Goal: Information Seeking & Learning: Learn about a topic

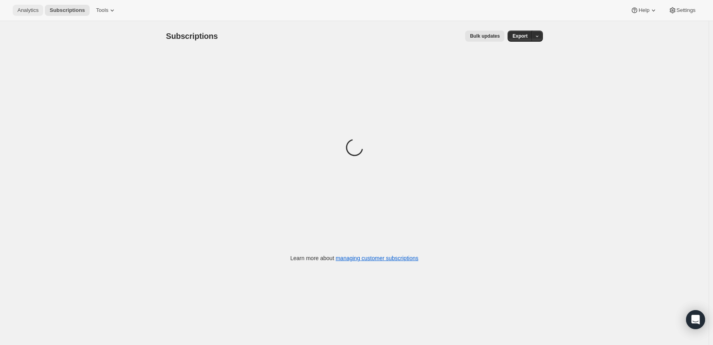
click at [31, 8] on span "Analytics" at bounding box center [27, 10] width 21 height 6
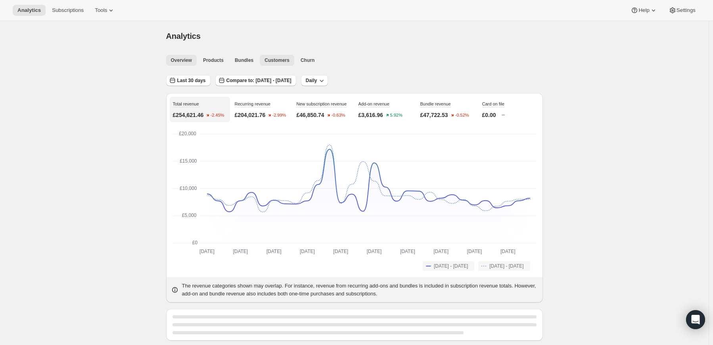
click at [267, 58] on span "Customers" at bounding box center [277, 60] width 25 height 6
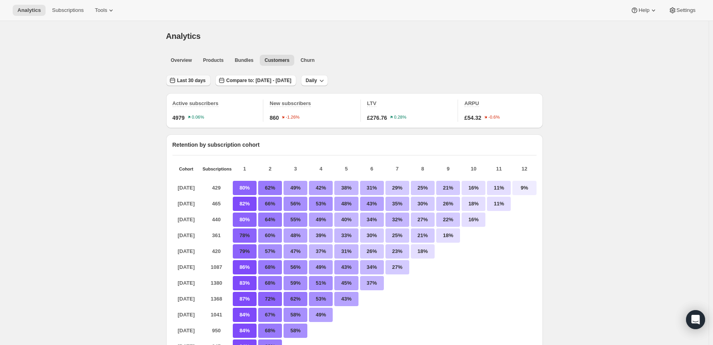
click at [190, 79] on span "Last 30 days" at bounding box center [191, 80] width 29 height 6
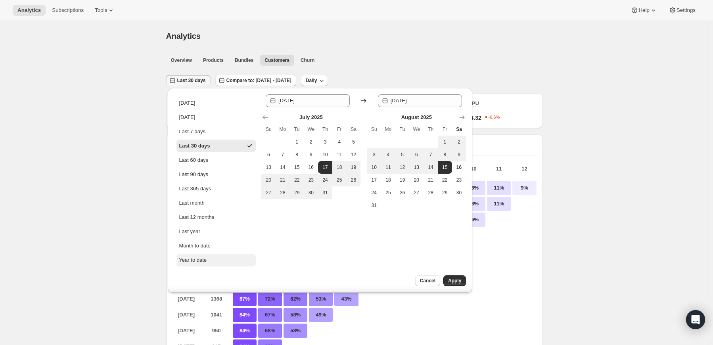
click at [196, 260] on div "Year to date" at bounding box center [193, 260] width 28 height 8
type input "[DATE]"
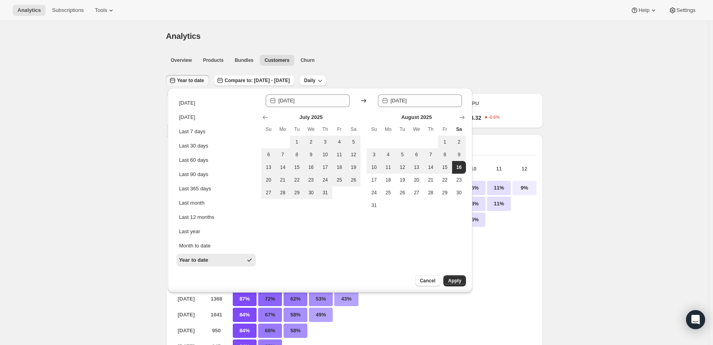
click at [466, 288] on div "Cancel Apply" at bounding box center [426, 283] width 91 height 17
click at [460, 284] on button "Apply" at bounding box center [455, 280] width 23 height 11
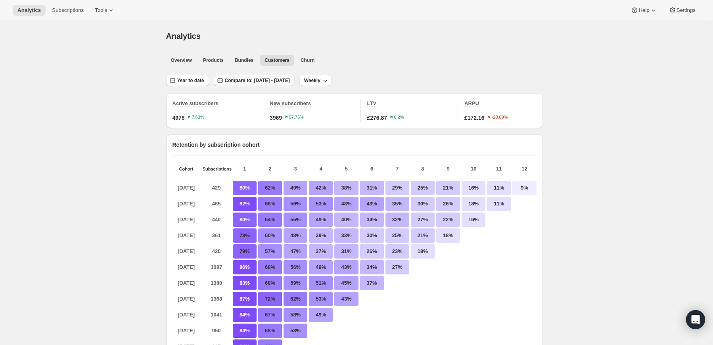
click at [267, 82] on span "Compare to: [DATE] - [DATE]" at bounding box center [257, 80] width 65 height 6
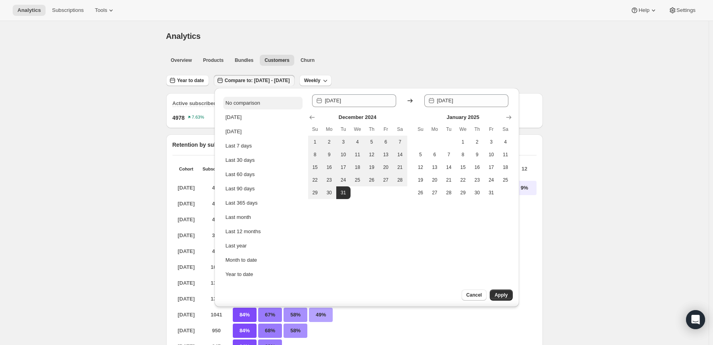
click at [244, 107] on button "No comparison" at bounding box center [262, 103] width 79 height 13
type input "[DATE]"
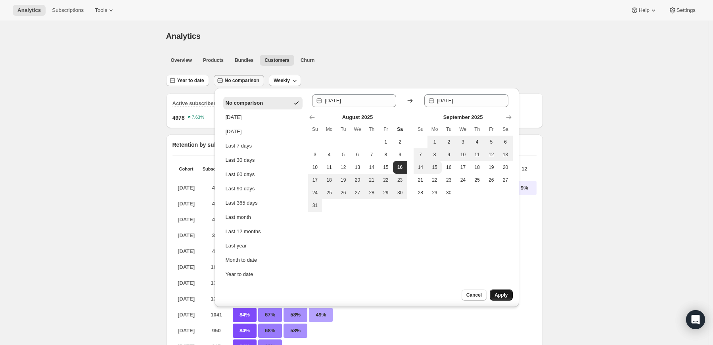
click at [501, 292] on span "Apply" at bounding box center [501, 295] width 13 height 6
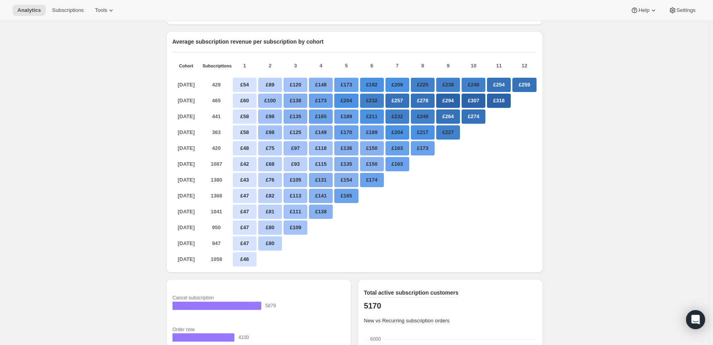
scroll to position [300, 0]
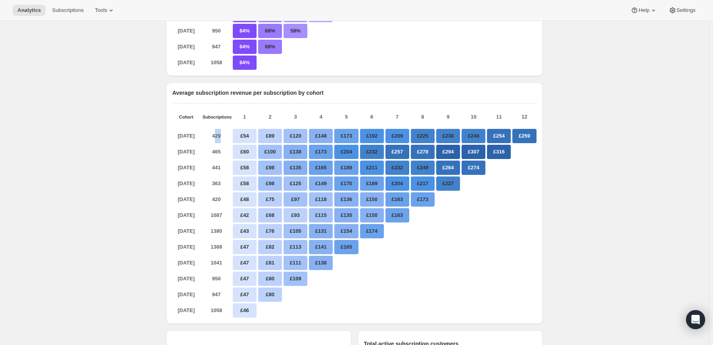
drag, startPoint x: 217, startPoint y: 147, endPoint x: 222, endPoint y: 148, distance: 5.2
click at [222, 143] on p "429" at bounding box center [217, 136] width 28 height 14
click at [215, 143] on p "429" at bounding box center [217, 136] width 28 height 14
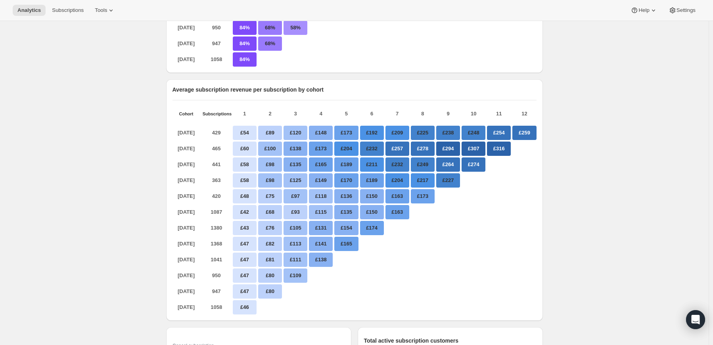
scroll to position [317, 0]
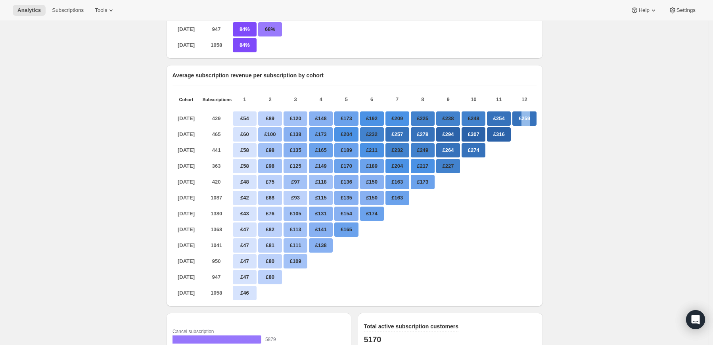
drag, startPoint x: 523, startPoint y: 129, endPoint x: 536, endPoint y: 129, distance: 12.7
click at [536, 126] on p "£259" at bounding box center [525, 118] width 24 height 14
click at [534, 157] on div at bounding box center [525, 150] width 24 height 14
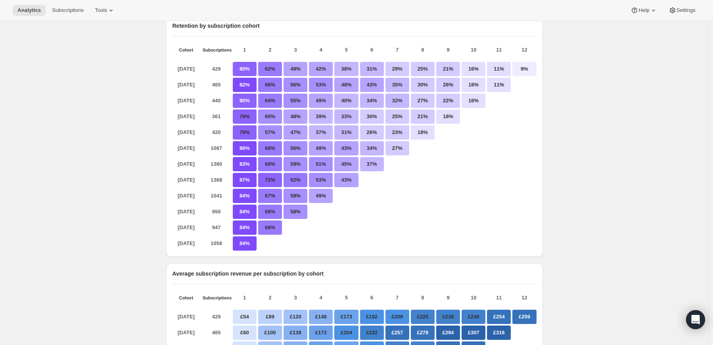
scroll to position [0, 0]
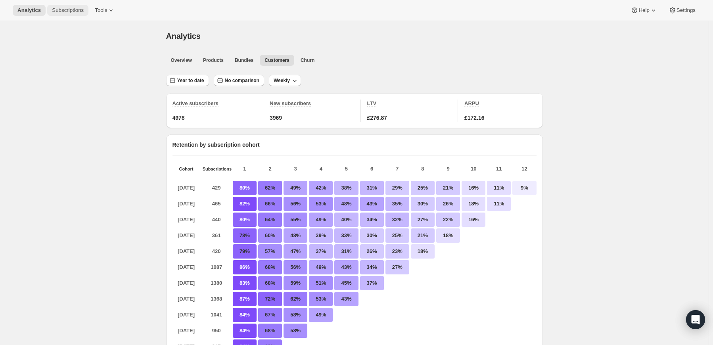
click at [70, 14] on button "Subscriptions" at bounding box center [67, 10] width 41 height 11
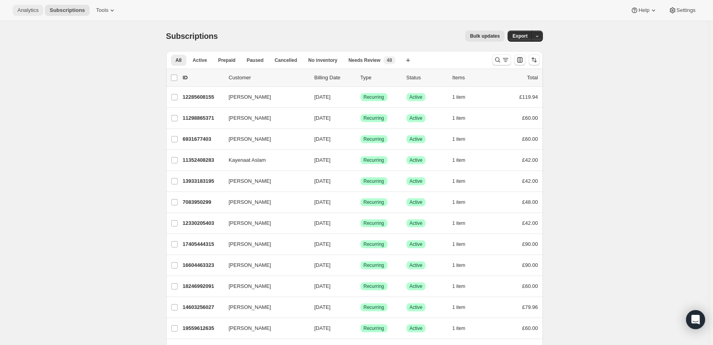
click at [31, 9] on span "Analytics" at bounding box center [27, 10] width 21 height 6
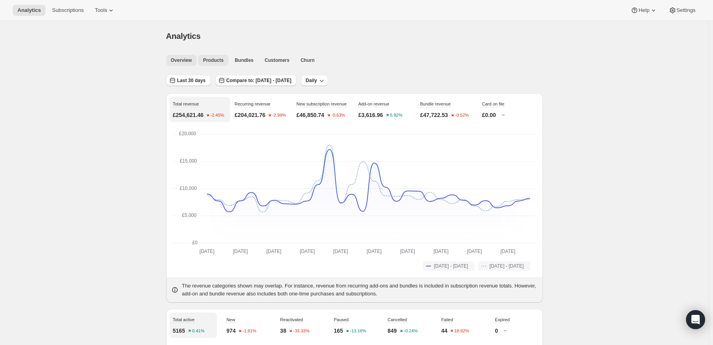
click at [227, 57] on button "Products" at bounding box center [213, 60] width 30 height 11
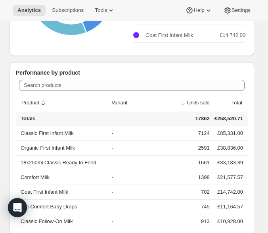
scroll to position [159, 0]
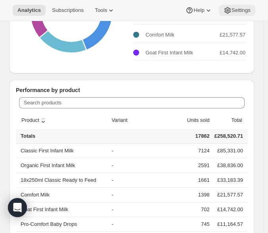
click at [245, 14] on button "Settings" at bounding box center [237, 10] width 36 height 11
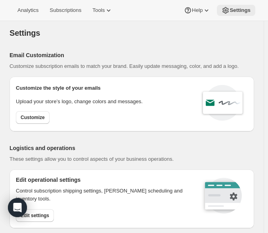
click at [244, 10] on span "Settings" at bounding box center [240, 10] width 21 height 6
click at [235, 10] on span "Settings" at bounding box center [240, 10] width 21 height 6
click at [26, 11] on span "Analytics" at bounding box center [27, 10] width 21 height 6
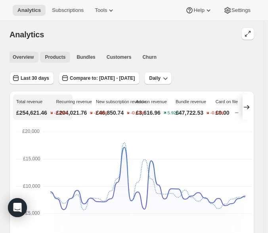
click at [55, 52] on button "Products" at bounding box center [55, 57] width 30 height 11
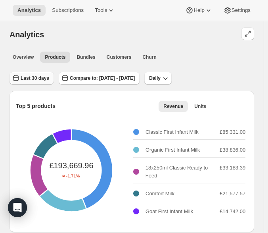
click at [40, 77] on span "Last 30 days" at bounding box center [35, 78] width 29 height 6
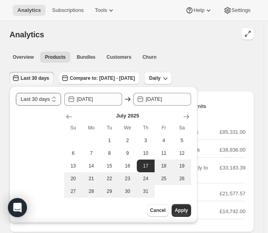
click at [46, 100] on select "[DATE] [DATE] Last 7 days Last 30 days Last 60 days Last 90 days Last 365 days …" at bounding box center [38, 99] width 45 height 13
click at [44, 98] on select "[DATE] [DATE] Last 7 days Last 30 days Last 60 days Last 90 days Last 365 days …" at bounding box center [38, 99] width 45 height 13
select select "Year to date"
click at [16, 93] on select "[DATE] [DATE] Last 7 days Last 30 days Last 60 days Last 90 days Last 365 days …" at bounding box center [38, 99] width 45 height 13
type input "[DATE]"
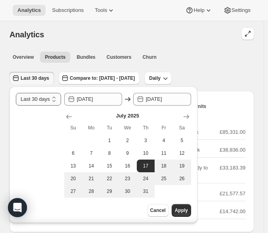
type input "[DATE]"
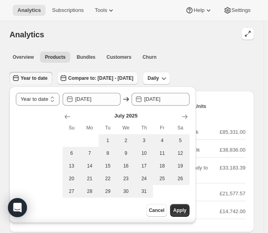
click at [104, 79] on span "Compare to: [DATE] - [DATE]" at bounding box center [100, 78] width 65 height 6
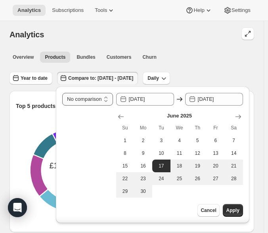
click at [100, 103] on select "No comparison [DATE] [DATE] Last 7 days Last 30 days Last 60 days Last 90 days …" at bounding box center [87, 99] width 50 height 13
click at [62, 93] on select "No comparison [DATE] [DATE] Last 7 days Last 30 days Last 60 days Last 90 days …" at bounding box center [87, 99] width 50 height 13
click at [242, 214] on button "Apply" at bounding box center [233, 210] width 20 height 13
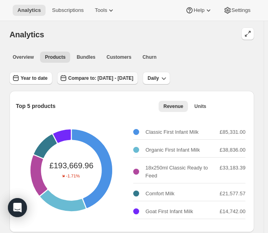
click at [98, 81] on span "Compare to: [DATE] - [DATE]" at bounding box center [100, 78] width 65 height 6
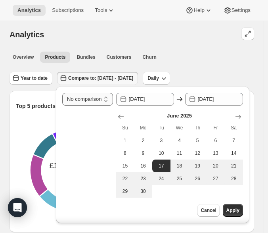
click at [94, 100] on select "No comparison [DATE] [DATE] Last 7 days Last 30 days Last 60 days Last 90 days …" at bounding box center [87, 99] width 50 height 13
select select "[DATE]"
click at [62, 93] on select "No comparison [DATE] [DATE] Last 7 days Last 30 days Last 60 days Last 90 days …" at bounding box center [87, 99] width 50 height 13
type input "[DATE]"
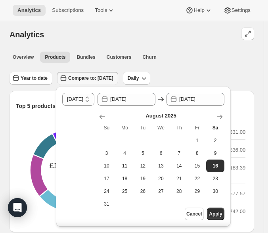
click at [98, 103] on div "dateRangeLabel No comparison [DATE] [DATE] Last 7 days Last 30 days Last 60 day…" at bounding box center [143, 156] width 175 height 140
click at [87, 101] on select "No comparison [DATE] [DATE] Last 7 days Last 30 days Last 60 days Last 90 days …" at bounding box center [78, 99] width 32 height 13
select select "No comparison"
click at [62, 93] on select "No comparison [DATE] [DATE] Last 7 days Last 30 days Last 60 days Last 90 days …" at bounding box center [78, 99] width 32 height 13
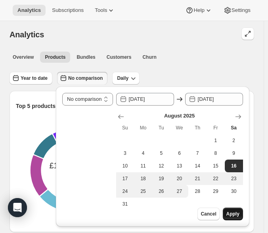
click at [243, 217] on button "Apply" at bounding box center [233, 213] width 20 height 13
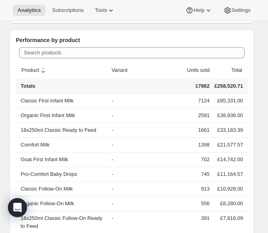
scroll to position [238, 0]
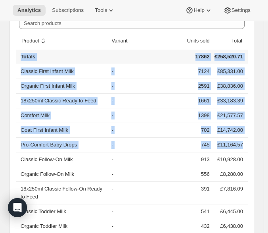
drag, startPoint x: 21, startPoint y: 55, endPoint x: 248, endPoint y: 142, distance: 243.0
copy table "Totals 17862 £258,520.71 Classic First Infant Milk - 7124 £85,331.00 Organic Fi…"
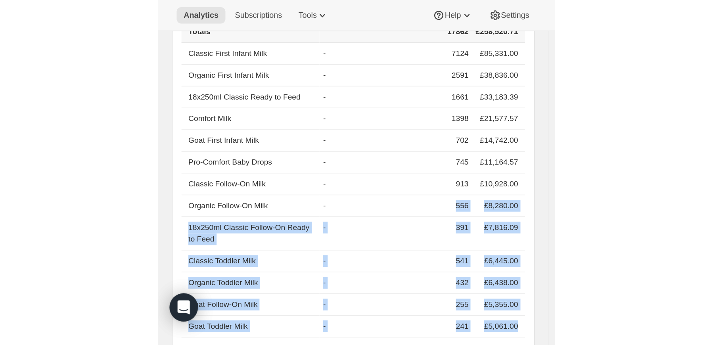
scroll to position [317, 0]
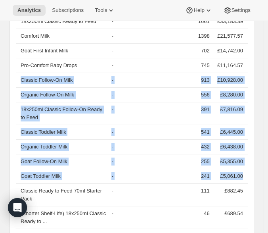
drag, startPoint x: 250, startPoint y: 175, endPoint x: 22, endPoint y: 79, distance: 247.2
click at [22, 79] on tbody "Classic First Infant Milk - 7124 £85,331.00 Organic First Infant Milk - 2591 £3…" at bounding box center [132, 216] width 232 height 462
copy tbody "Classic Follow-On Milk - 913 £10,928.00 Organic Follow-On Milk - 556 £8,280.00 …"
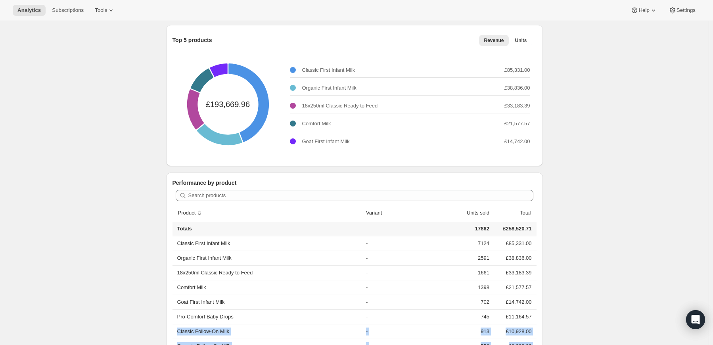
scroll to position [0, 0]
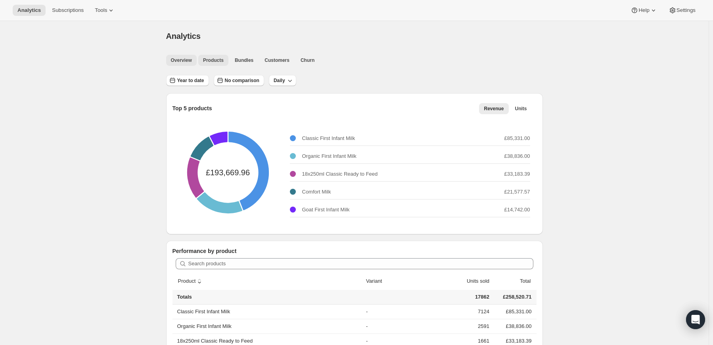
click at [187, 55] on button "Overview" at bounding box center [181, 60] width 31 height 11
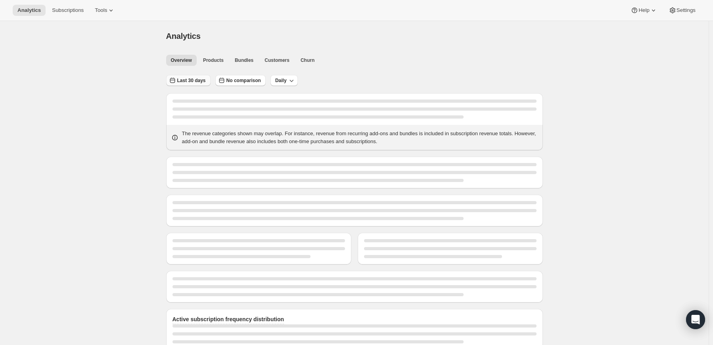
click at [195, 82] on span "Last 30 days" at bounding box center [191, 80] width 29 height 6
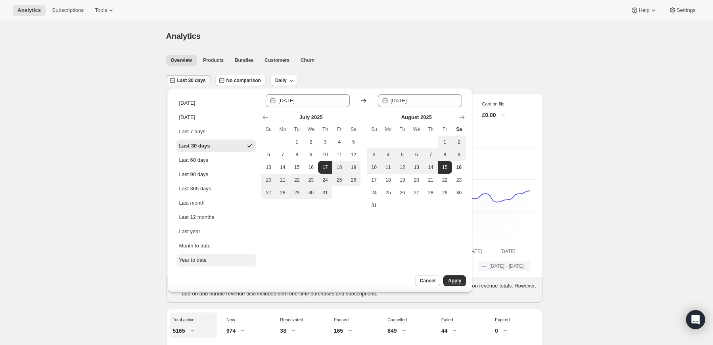
click at [199, 258] on div "Year to date" at bounding box center [193, 260] width 28 height 8
type input "[DATE]"
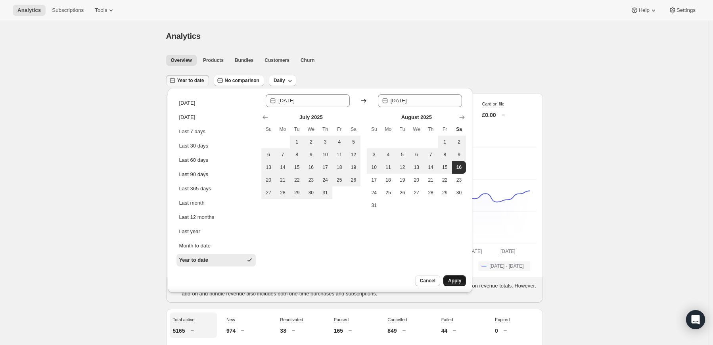
click at [447, 278] on button "Apply" at bounding box center [455, 280] width 23 height 11
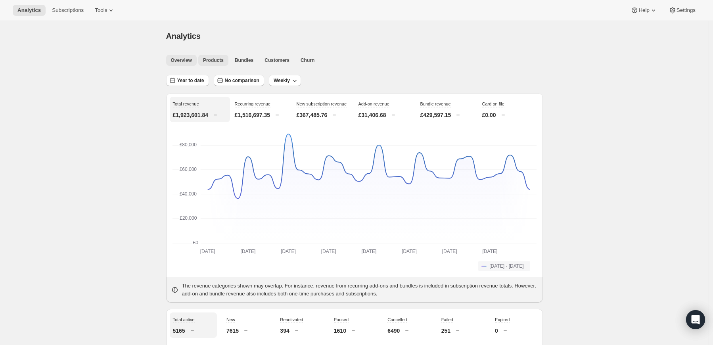
click at [211, 64] on button "Products" at bounding box center [213, 60] width 30 height 11
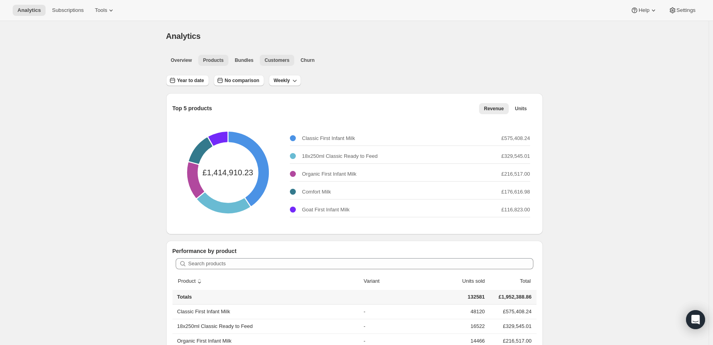
click at [273, 59] on span "Customers" at bounding box center [277, 60] width 25 height 6
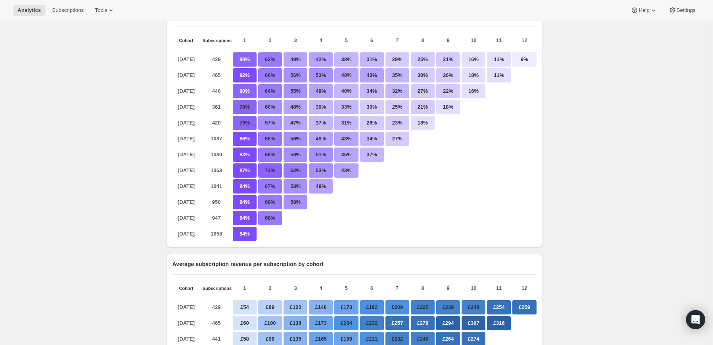
scroll to position [79, 0]
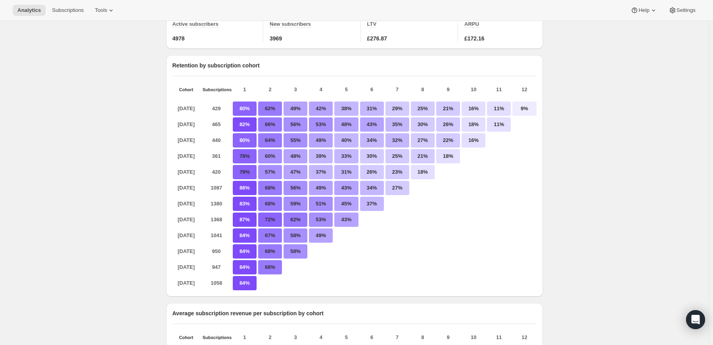
click at [240, 113] on p "80%" at bounding box center [245, 109] width 24 height 14
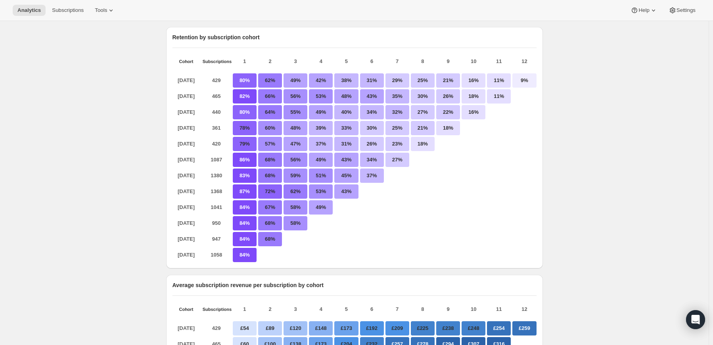
scroll to position [119, 0]
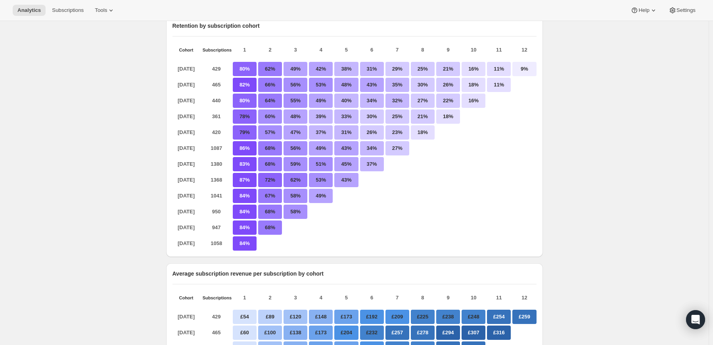
click at [237, 66] on div "[DATE] 429 80% 62% 49% 42% 38% 31% 29% 25% 21% 16% 11% 9% [DATE] 465 82% 66% 56…" at bounding box center [355, 155] width 364 height 190
drag, startPoint x: 204, startPoint y: 27, endPoint x: 213, endPoint y: 28, distance: 9.3
click at [213, 28] on div "Retention by subscription cohort Cohort Subscriptions 1 2 3 4 5 6 7 8 9 10 11 […" at bounding box center [354, 136] width 377 height 242
click at [222, 42] on div "Retention by subscription cohort Cohort Subscriptions 1 2 3 4 5 6 7 8 9 10 11 […" at bounding box center [355, 136] width 364 height 229
drag, startPoint x: 217, startPoint y: 69, endPoint x: 216, endPoint y: 77, distance: 8.1
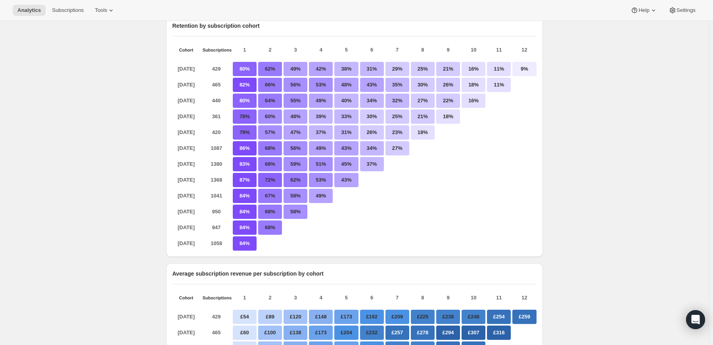
click at [217, 76] on p "429" at bounding box center [217, 69] width 28 height 14
drag, startPoint x: 213, startPoint y: 76, endPoint x: 241, endPoint y: 73, distance: 28.3
click at [221, 76] on p "429" at bounding box center [217, 69] width 28 height 14
click at [255, 73] on p "80%" at bounding box center [245, 69] width 24 height 14
click at [275, 73] on p "62%" at bounding box center [270, 69] width 24 height 14
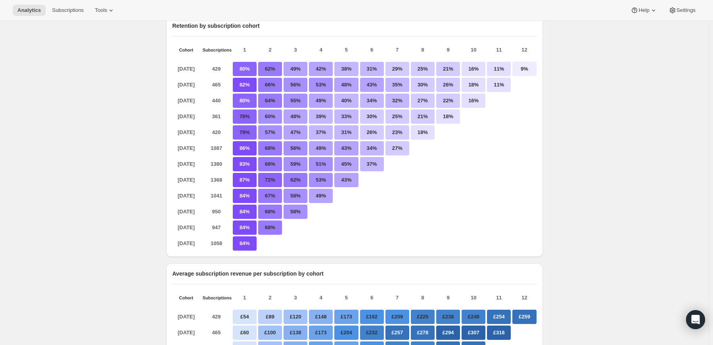
click at [300, 75] on p "49%" at bounding box center [296, 69] width 24 height 14
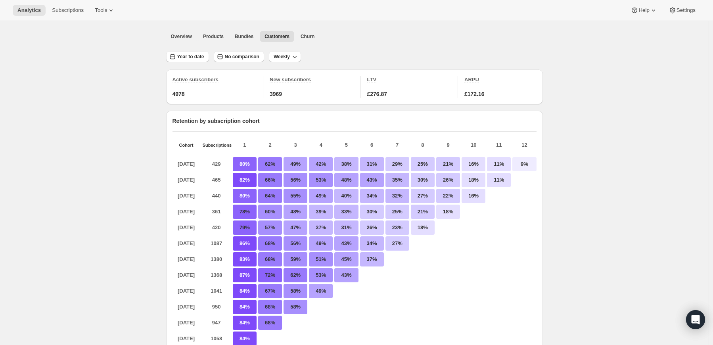
scroll to position [0, 0]
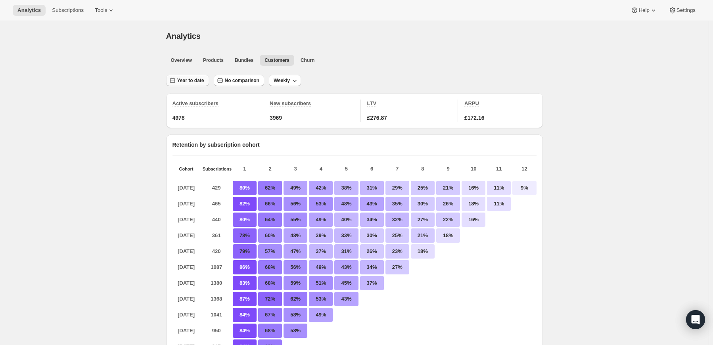
click at [175, 79] on icon "button" at bounding box center [172, 81] width 5 height 6
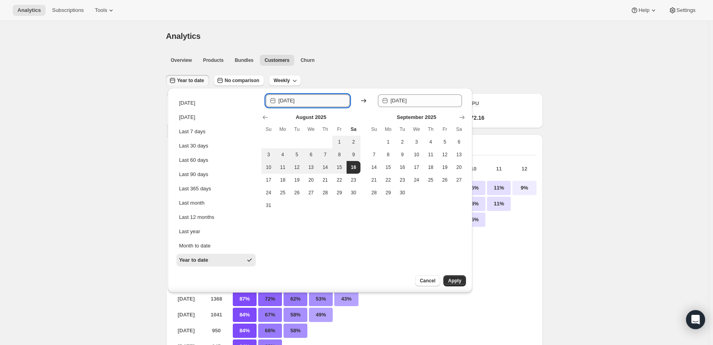
click at [296, 102] on input "[DATE]" at bounding box center [313, 100] width 71 height 13
click at [290, 101] on input "[DATE]" at bounding box center [313, 100] width 71 height 13
type input "[DATE]"
click at [467, 286] on div "Cancel Apply" at bounding box center [426, 283] width 91 height 17
click at [454, 283] on span "Apply" at bounding box center [454, 281] width 13 height 6
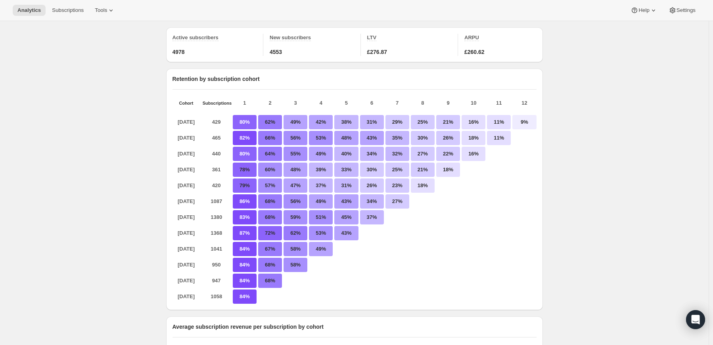
scroll to position [79, 0]
